Goal: Task Accomplishment & Management: Manage account settings

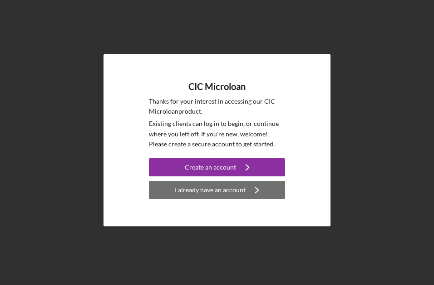
click at [222, 191] on div "I already have an account" at bounding box center [210, 190] width 71 height 18
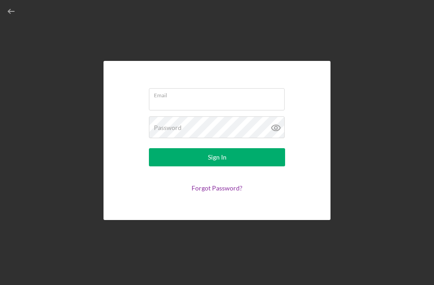
type input "[EMAIL_ADDRESS][DOMAIN_NAME]"
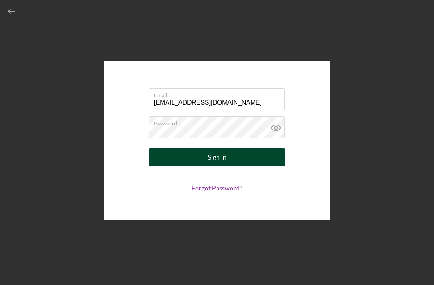
click at [217, 158] on div "Sign In" at bounding box center [217, 157] width 19 height 18
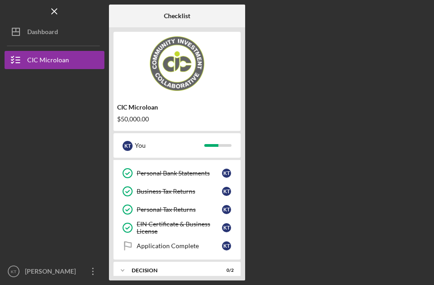
scroll to position [207, 0]
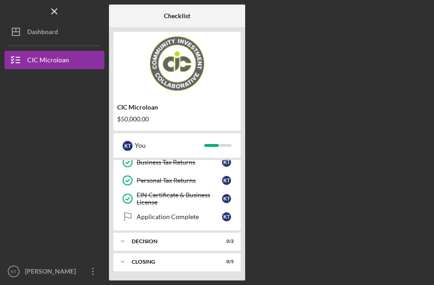
click at [283, 133] on div "Checklist CIC Microloan $50,000.00 K T You Icon/Expander APPLICATION REQUIREMEN…" at bounding box center [269, 143] width 320 height 276
click at [158, 241] on div "Decision" at bounding box center [181, 240] width 98 height 5
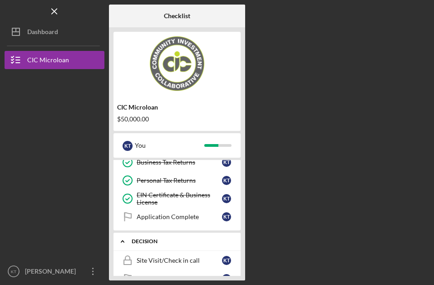
scroll to position [248, 0]
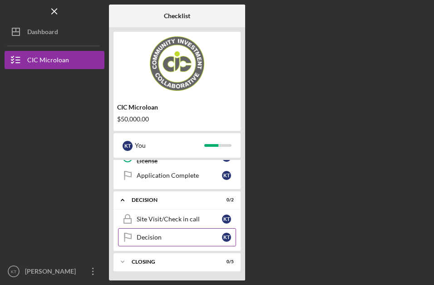
click at [158, 233] on link "Decision Decision K T" at bounding box center [177, 237] width 118 height 18
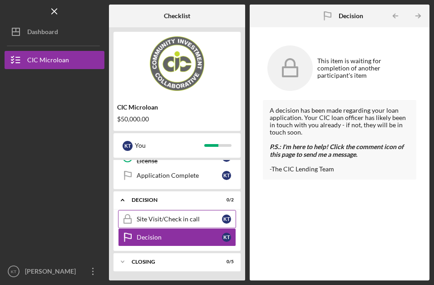
click at [177, 222] on div "Site Visit/Check in call" at bounding box center [179, 218] width 85 height 7
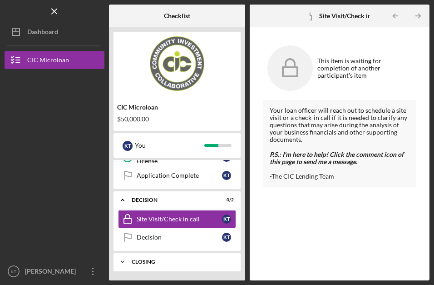
click at [173, 260] on div "CLOSING" at bounding box center [181, 261] width 98 height 5
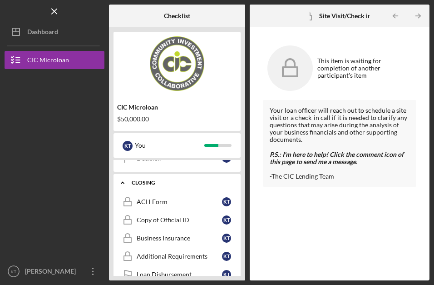
scroll to position [344, 0]
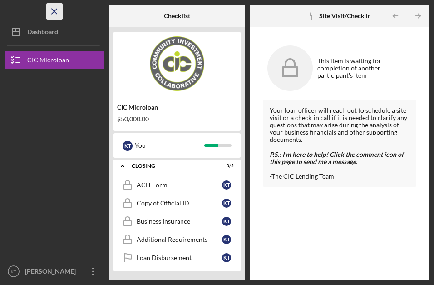
click at [53, 11] on icon "Icon/Menu Close" at bounding box center [54, 11] width 20 height 20
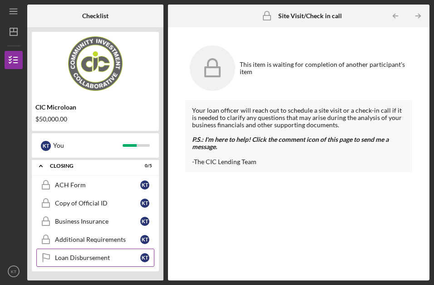
click at [91, 258] on div "Loan Disbursement" at bounding box center [97, 257] width 85 height 7
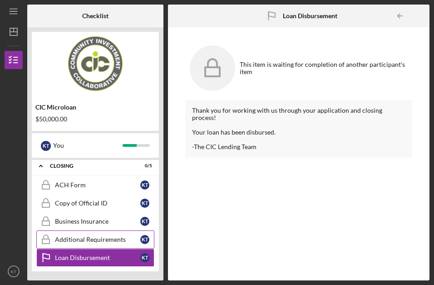
click at [89, 237] on div "Additional Requirements" at bounding box center [97, 239] width 85 height 7
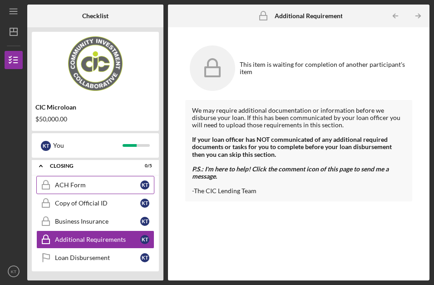
click at [79, 185] on div "ACH Form" at bounding box center [97, 184] width 85 height 7
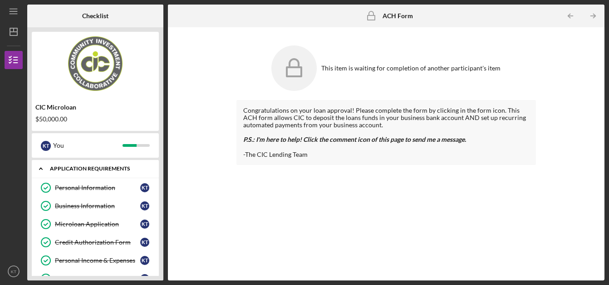
click at [96, 169] on div "APPLICATION REQUIREMENTS" at bounding box center [99, 168] width 98 height 5
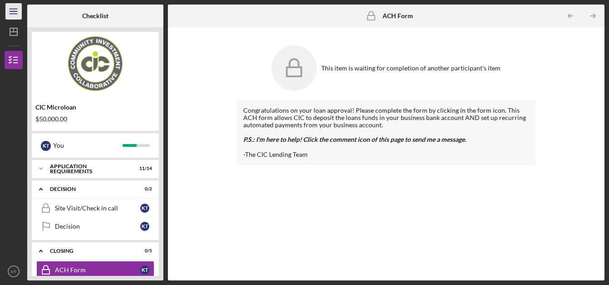
click at [13, 9] on line "button" at bounding box center [13, 9] width 7 height 0
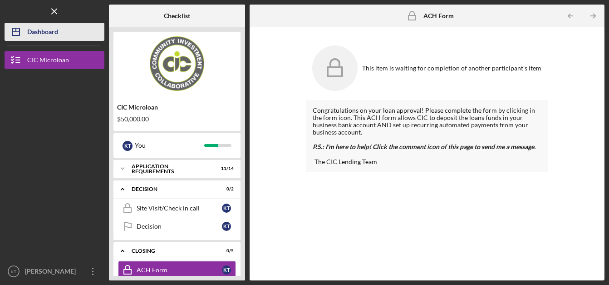
click at [29, 30] on div "Dashboard" at bounding box center [42, 33] width 31 height 20
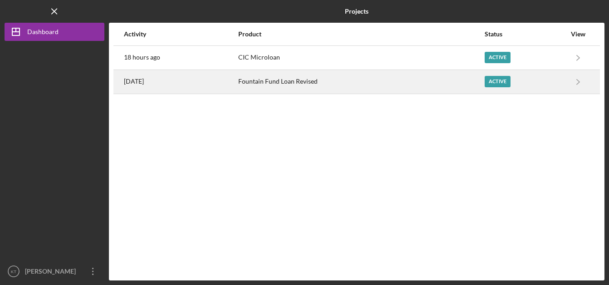
click at [199, 85] on div "[DATE]" at bounding box center [180, 81] width 113 height 23
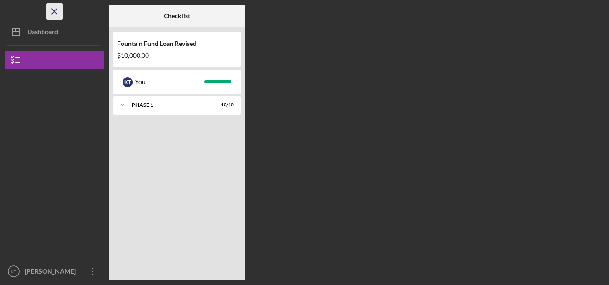
click at [57, 10] on icon "Icon/Menu Close" at bounding box center [54, 11] width 20 height 20
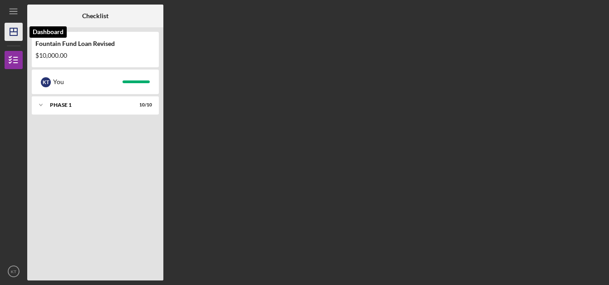
click at [17, 29] on polygon "button" at bounding box center [13, 31] width 7 height 7
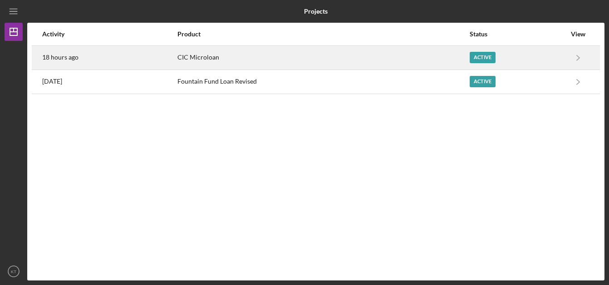
click at [103, 56] on div "18 hours ago" at bounding box center [109, 57] width 134 height 23
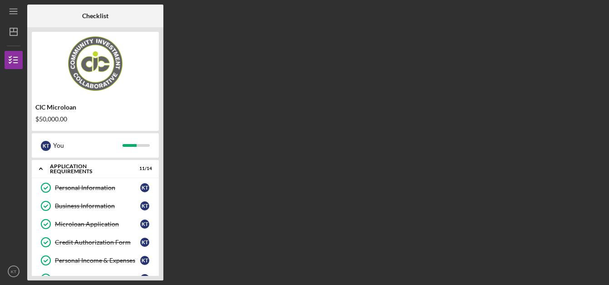
click at [346, 67] on div "Checklist CIC Microloan $50,000.00 K T You Icon/Expander APPLICATION REQUIREMEN…" at bounding box center [315, 143] width 577 height 276
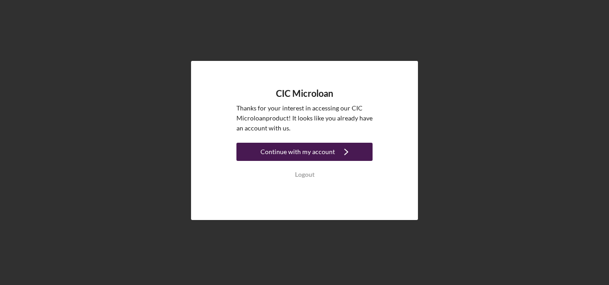
click at [307, 154] on div "Continue with my account" at bounding box center [298, 152] width 74 height 18
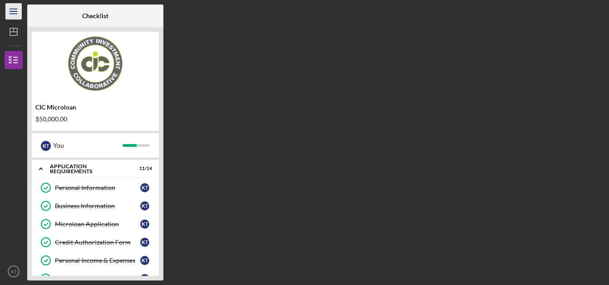
click at [12, 10] on icon "Icon/Menu" at bounding box center [14, 11] width 20 height 20
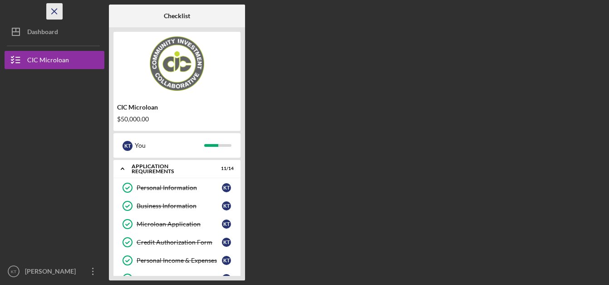
click at [54, 11] on icon "Icon/Menu Close" at bounding box center [54, 11] width 20 height 20
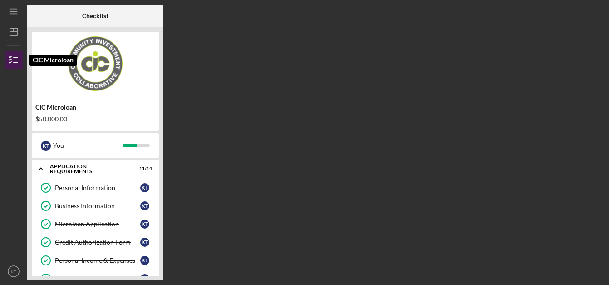
click at [12, 60] on icon "button" at bounding box center [13, 60] width 23 height 23
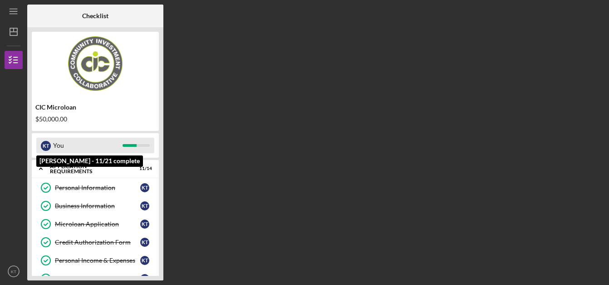
click at [147, 146] on div at bounding box center [136, 145] width 27 height 3
drag, startPoint x: 133, startPoint y: 145, endPoint x: 140, endPoint y: 147, distance: 6.7
click at [140, 147] on div "K T You" at bounding box center [95, 145] width 118 height 15
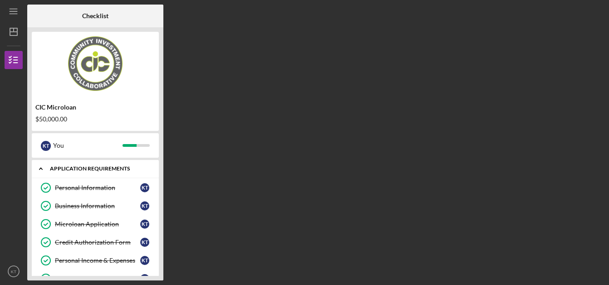
click at [73, 170] on div "APPLICATION REQUIREMENTS" at bounding box center [99, 168] width 98 height 5
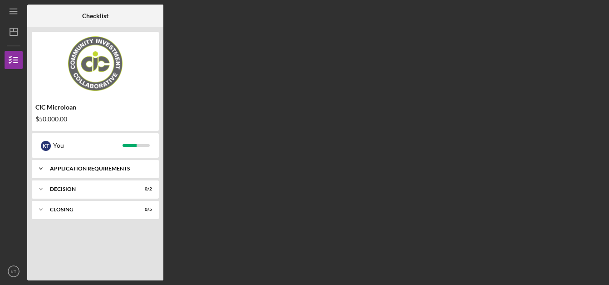
click at [73, 170] on div "APPLICATION REQUIREMENTS" at bounding box center [99, 168] width 98 height 5
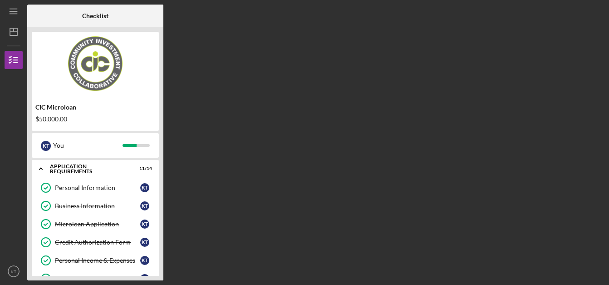
click at [434, 119] on div "Checklist CIC Microloan $50,000.00 K T You Icon/Expander APPLICATION REQUIREMEN…" at bounding box center [315, 143] width 577 height 276
click at [343, 152] on div "Checklist CIC Microloan $50,000.00 K T You Icon/Expander APPLICATION REQUIREMEN…" at bounding box center [315, 143] width 577 height 276
click at [11, 61] on icon "button" at bounding box center [13, 60] width 23 height 23
click at [14, 37] on icon "Icon/Dashboard" at bounding box center [13, 31] width 23 height 23
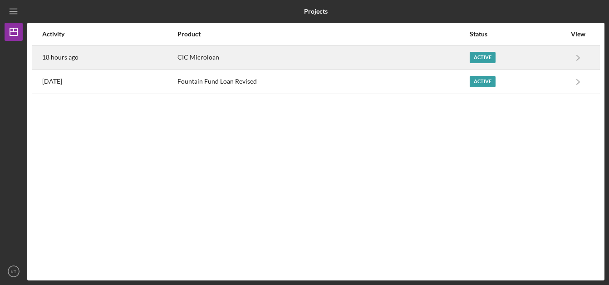
click at [182, 63] on div "CIC Microloan" at bounding box center [322, 57] width 291 height 23
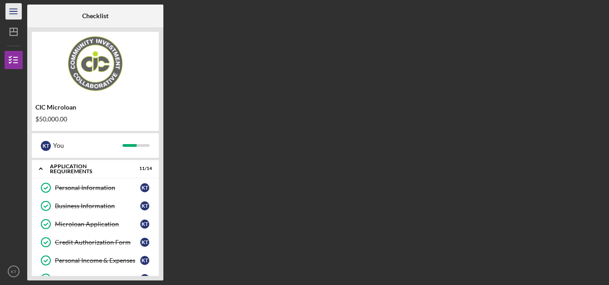
click at [14, 7] on icon "Icon/Menu" at bounding box center [14, 11] width 20 height 20
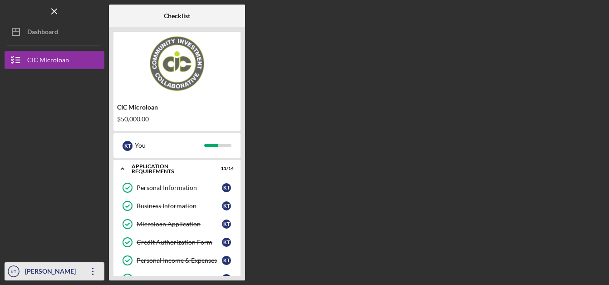
click at [97, 268] on icon "Icon/Overflow" at bounding box center [93, 271] width 23 height 23
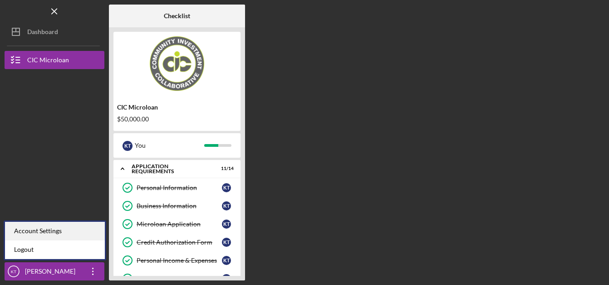
click at [77, 234] on div "Account Settings" at bounding box center [55, 231] width 100 height 19
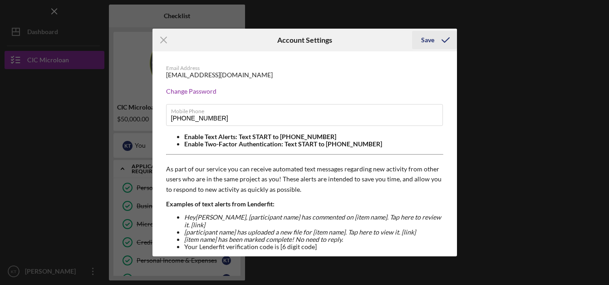
click at [434, 38] on icon "submit" at bounding box center [445, 40] width 23 height 23
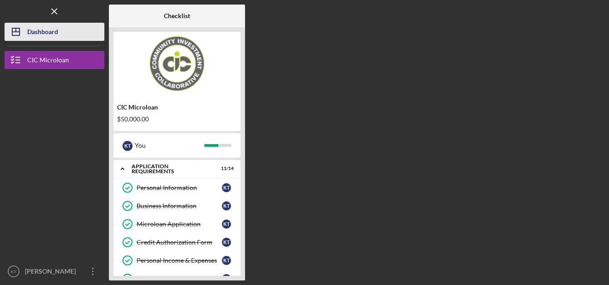
click at [36, 32] on div "Dashboard" at bounding box center [42, 33] width 31 height 20
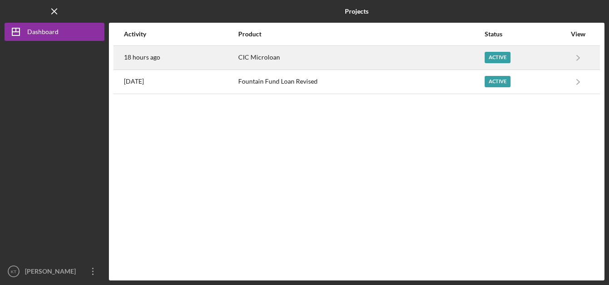
click at [232, 52] on div "18 hours ago" at bounding box center [180, 57] width 113 height 23
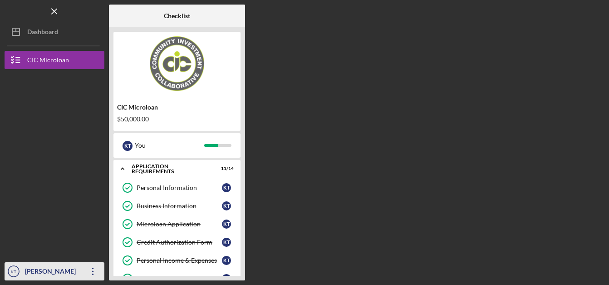
click at [15, 271] on text "KT" at bounding box center [13, 271] width 5 height 5
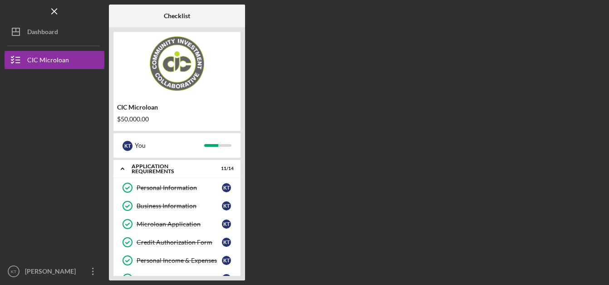
click at [336, 205] on div "Checklist CIC Microloan $50,000.00 K T You Icon/Expander APPLICATION REQUIREMEN…" at bounding box center [357, 143] width 496 height 276
click at [56, 13] on icon "Icon/Menu Close" at bounding box center [54, 11] width 20 height 20
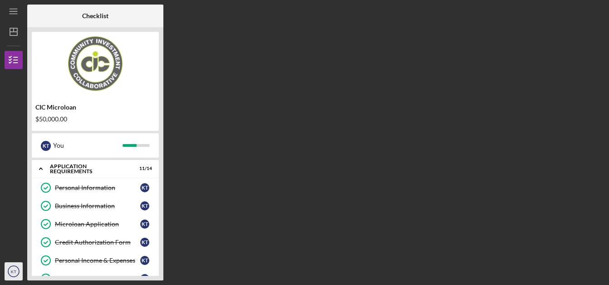
click at [14, 270] on text "KT" at bounding box center [13, 271] width 5 height 5
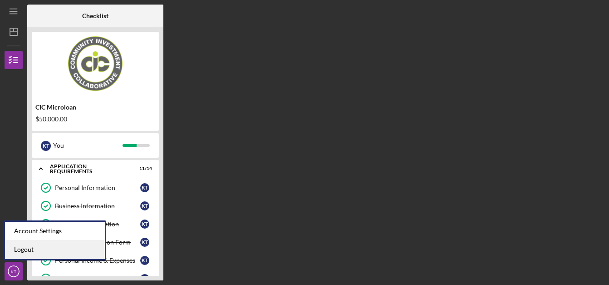
click at [21, 247] on link "Logout" at bounding box center [55, 249] width 100 height 19
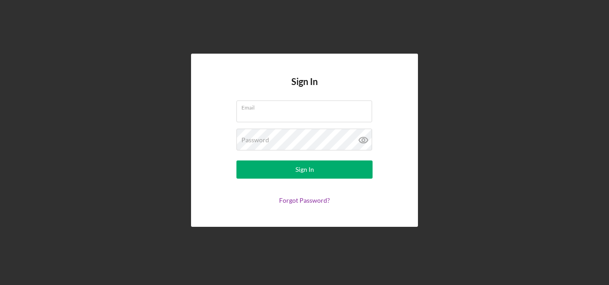
type input "[EMAIL_ADDRESS][DOMAIN_NAME]"
